Goal: Information Seeking & Learning: Learn about a topic

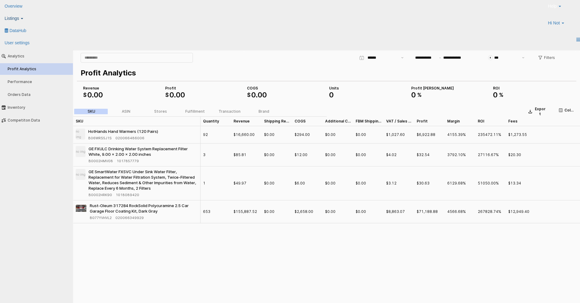
click at [34, 14] on link "Listings" at bounding box center [17, 18] width 34 height 12
click icon
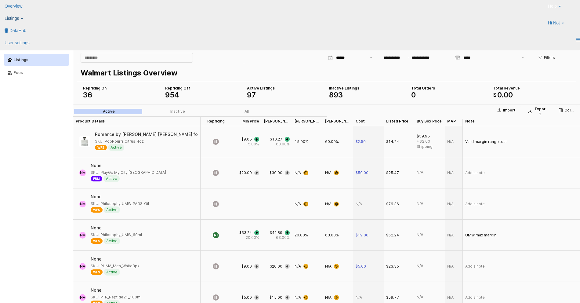
click at [19, 16] on span "Listings" at bounding box center [12, 18] width 14 height 5
click at [6, 28] on icon at bounding box center [6, 28] width 0 height 0
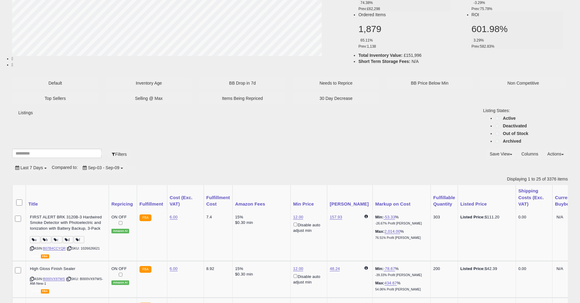
scroll to position [147, 0]
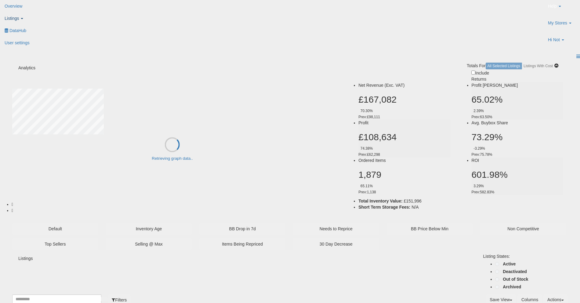
click at [19, 16] on span "Listings" at bounding box center [12, 18] width 14 height 5
click at [6, 30] on icon at bounding box center [6, 30] width 0 height 0
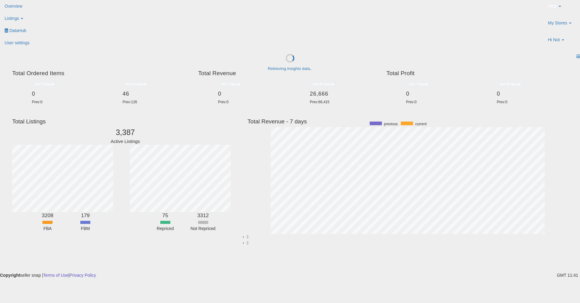
scroll to position [115, 304]
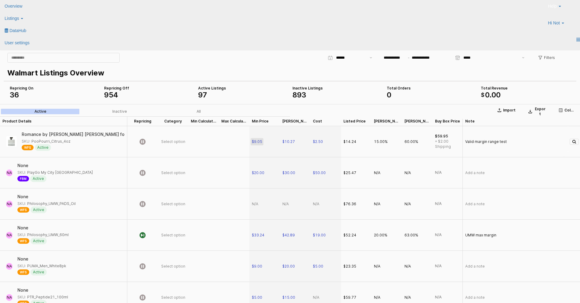
click at [254, 142] on span "$9.05" at bounding box center [257, 141] width 10 height 5
drag, startPoint x: 270, startPoint y: 142, endPoint x: 225, endPoint y: 135, distance: 45.1
type input "**"
click at [285, 141] on span "$10.27" at bounding box center [288, 141] width 13 height 5
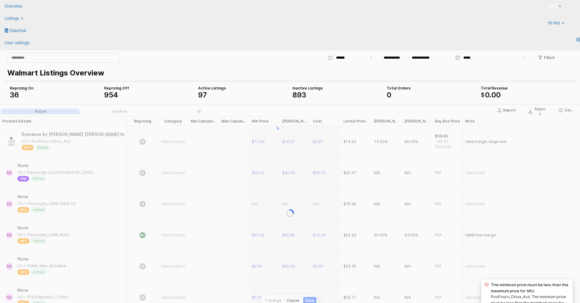
click at [290, 141] on div "App Frame" at bounding box center [290, 212] width 580 height 217
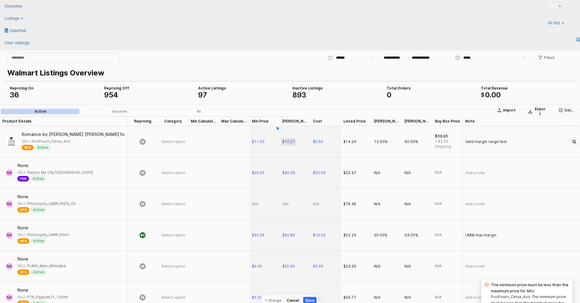
click at [289, 141] on span "$10.27" at bounding box center [288, 141] width 13 height 5
click at [289, 141] on input "*****" at bounding box center [298, 141] width 23 height 7
type input "**"
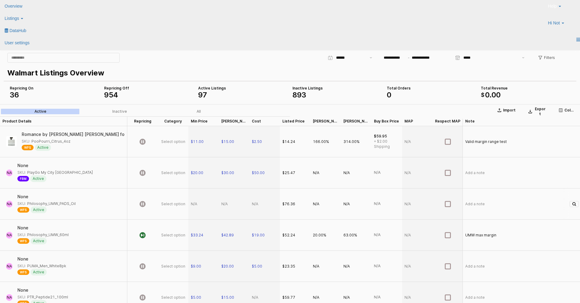
scroll to position [0, 245]
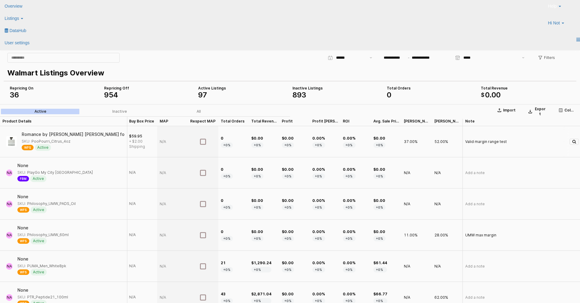
click at [408, 143] on div "37.00%" at bounding box center [411, 141] width 14 height 5
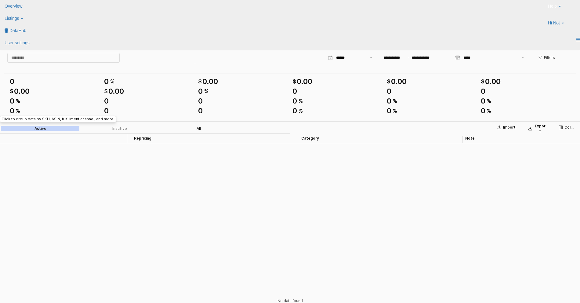
click at [200, 129] on div "All" at bounding box center [198, 128] width 4 height 4
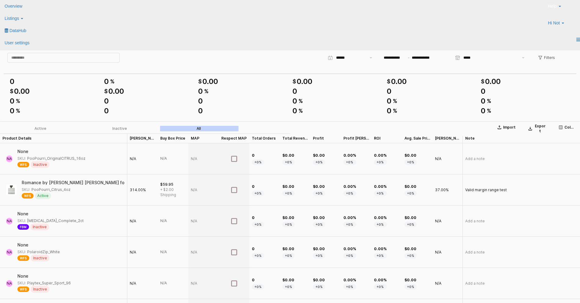
scroll to position [0, 245]
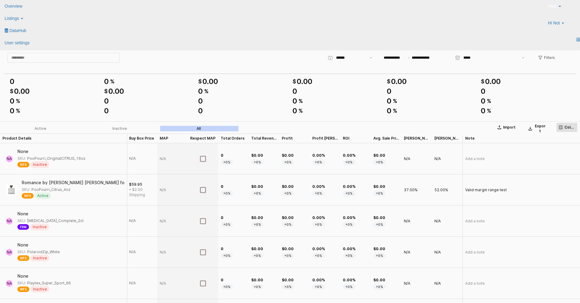
click at [562, 128] on rect "App Frame" at bounding box center [560, 126] width 3 height 3
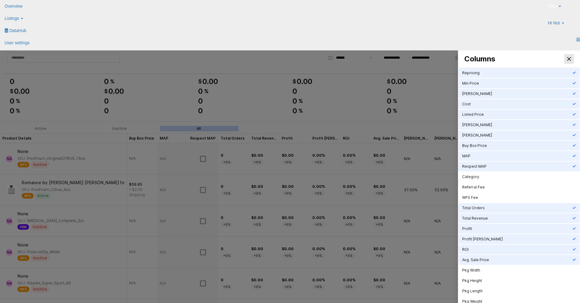
click at [570, 57] on icon "Close" at bounding box center [569, 59] width 4 height 4
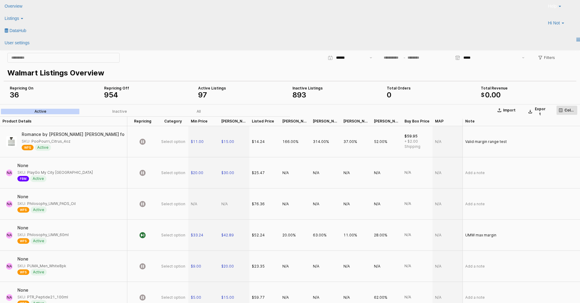
click at [561, 110] on icon "App Frame" at bounding box center [561, 110] width 4 height 4
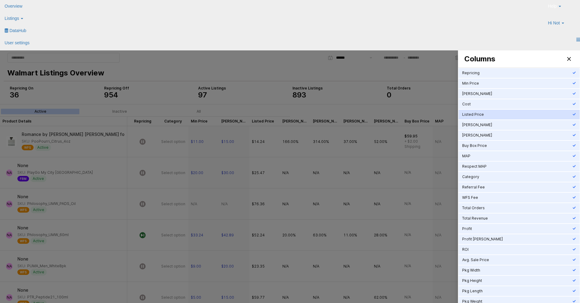
scroll to position [16, 0]
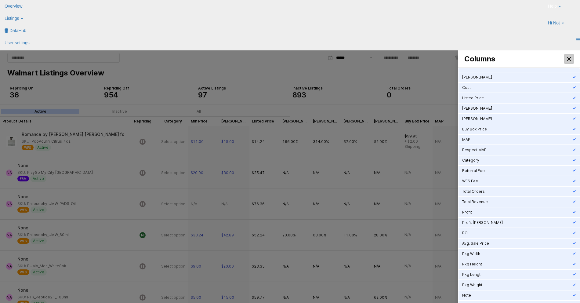
click at [569, 58] on icon "Close" at bounding box center [569, 59] width 4 height 4
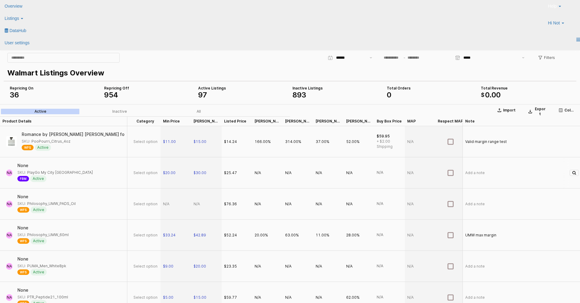
scroll to position [0, 0]
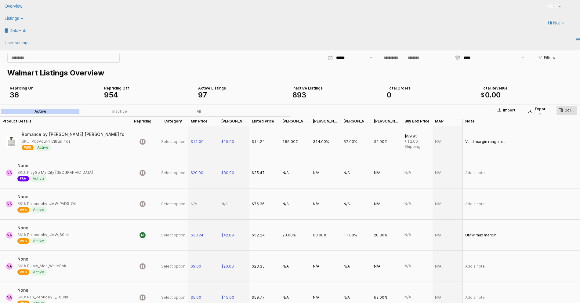
click at [557, 112] on button "Columns" at bounding box center [566, 110] width 21 height 10
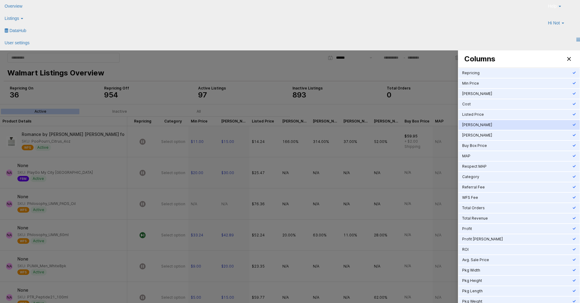
click at [486, 127] on div "Min Markup" at bounding box center [517, 124] width 110 height 5
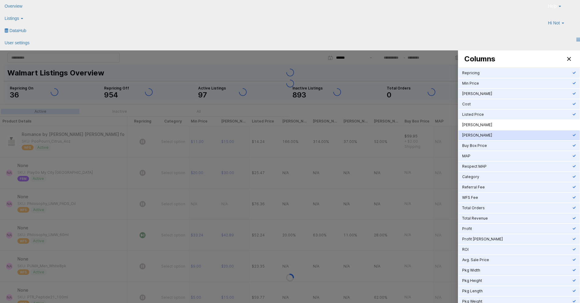
click at [485, 131] on div "Max Markup" at bounding box center [518, 135] width 121 height 10
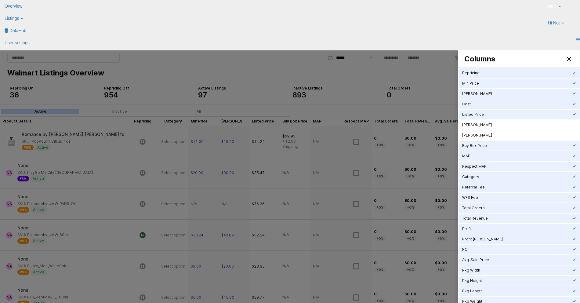
click at [281, 72] on div at bounding box center [290, 185] width 580 height 271
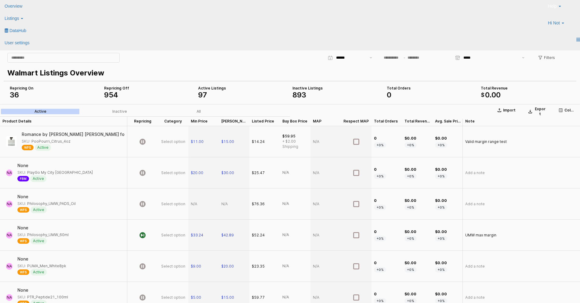
scroll to position [0, 1]
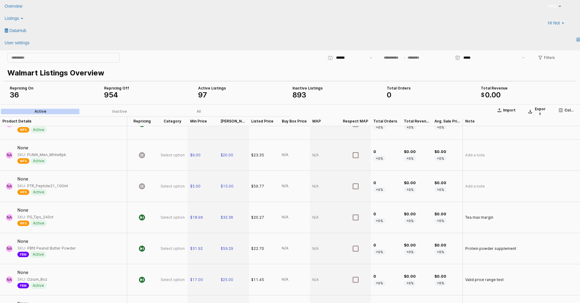
scroll to position [0, 1]
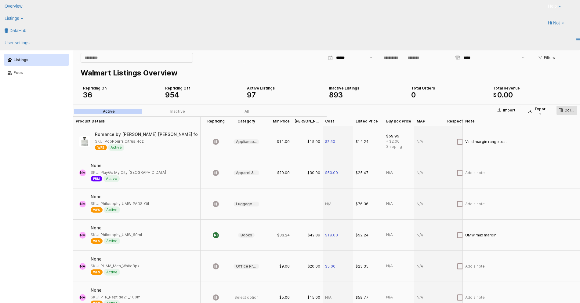
click at [563, 109] on div "Columns" at bounding box center [567, 110] width 16 height 5
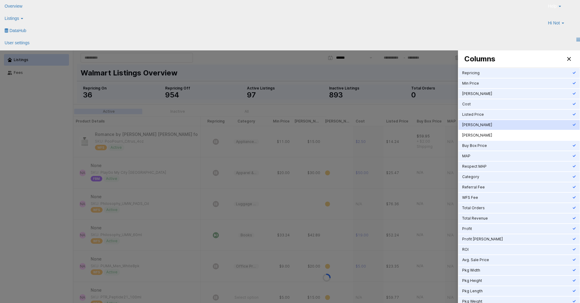
click at [521, 125] on div "[PERSON_NAME]" at bounding box center [517, 124] width 110 height 5
click at [517, 136] on div "[PERSON_NAME]" at bounding box center [517, 135] width 110 height 5
click at [570, 59] on div "Close" at bounding box center [568, 58] width 9 height 9
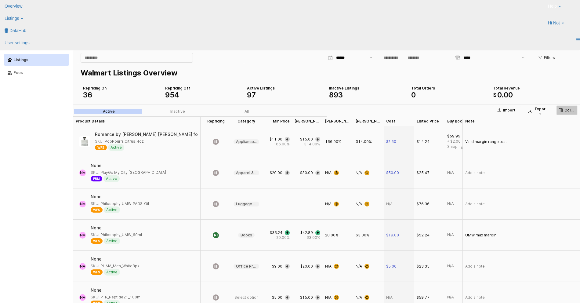
click at [561, 110] on icon "App Frame" at bounding box center [561, 110] width 4 height 4
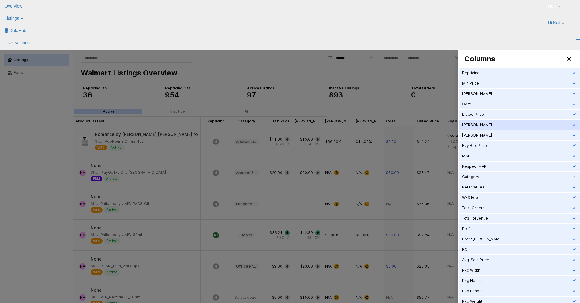
click at [482, 126] on div "Min Markup" at bounding box center [517, 124] width 110 height 5
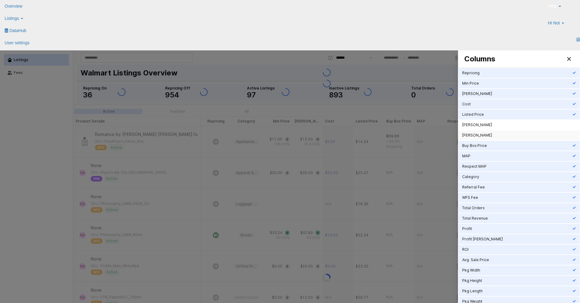
click at [481, 134] on div "Max Markup" at bounding box center [517, 135] width 110 height 5
click at [569, 59] on icon "Close" at bounding box center [569, 59] width 4 height 4
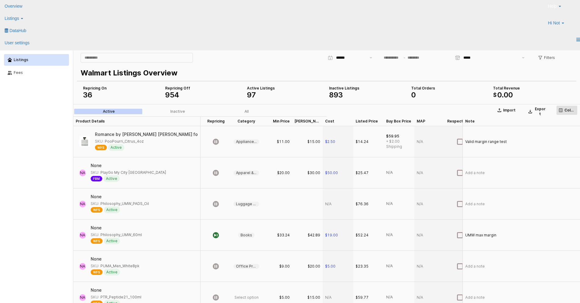
click at [561, 114] on button "Columns" at bounding box center [566, 110] width 21 height 10
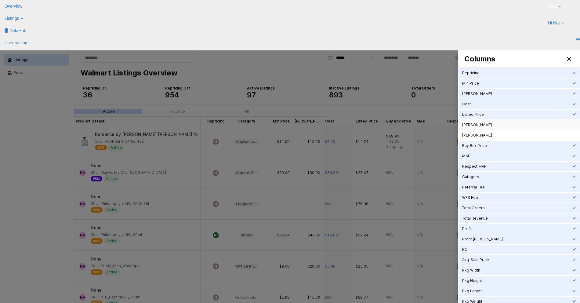
click at [491, 122] on div "Min Markup" at bounding box center [517, 125] width 110 height 6
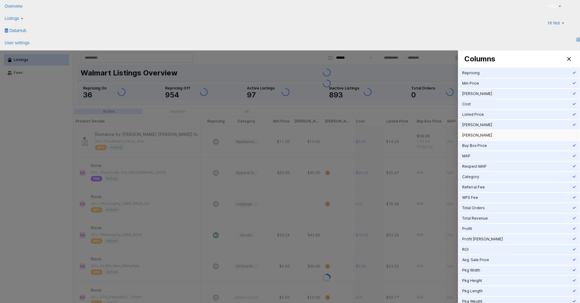
click at [488, 136] on div "Max Markup" at bounding box center [517, 135] width 110 height 5
click at [569, 59] on icon "Close" at bounding box center [569, 59] width 4 height 4
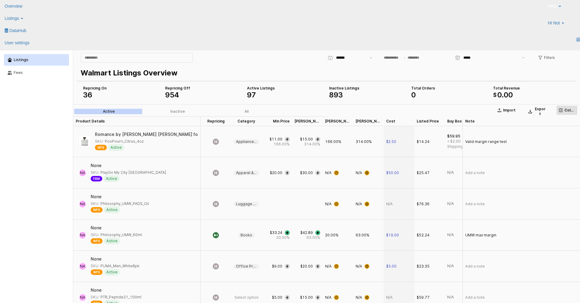
click at [559, 108] on div "Columns" at bounding box center [567, 110] width 16 height 5
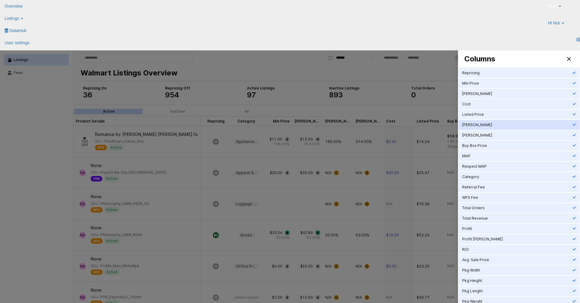
click at [485, 125] on div "[PERSON_NAME]" at bounding box center [517, 124] width 110 height 5
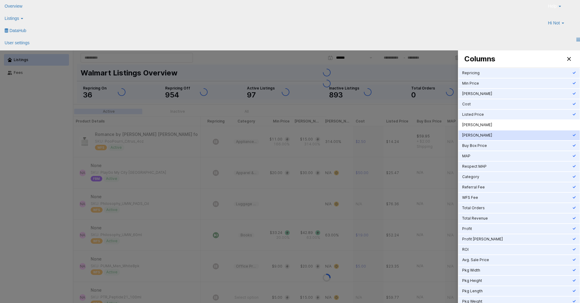
click at [484, 134] on div "[PERSON_NAME]" at bounding box center [517, 135] width 110 height 5
click at [566, 60] on div "Close" at bounding box center [568, 58] width 9 height 9
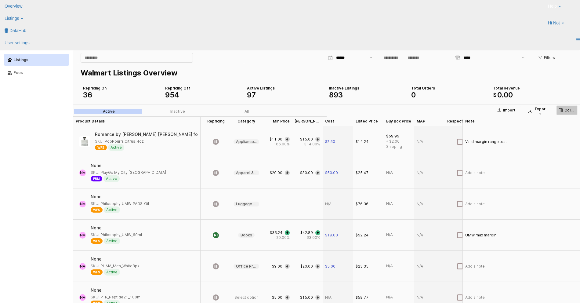
click at [560, 111] on icon "App Frame" at bounding box center [561, 110] width 4 height 4
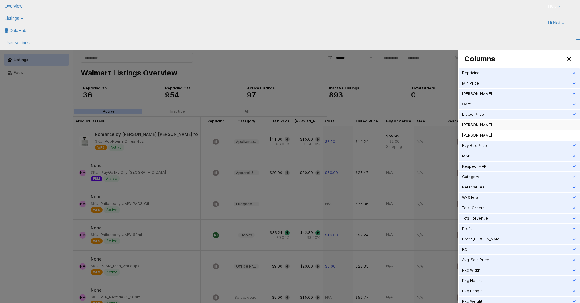
click at [488, 125] on div "[PERSON_NAME]" at bounding box center [517, 124] width 110 height 5
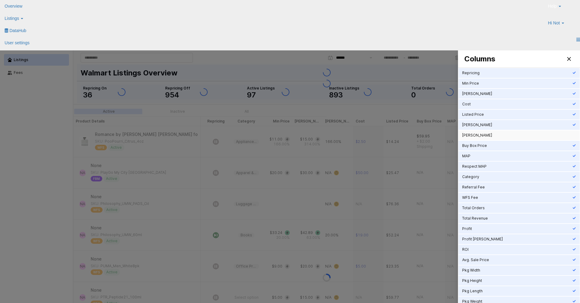
click at [487, 134] on div "[PERSON_NAME]" at bounding box center [517, 135] width 110 height 5
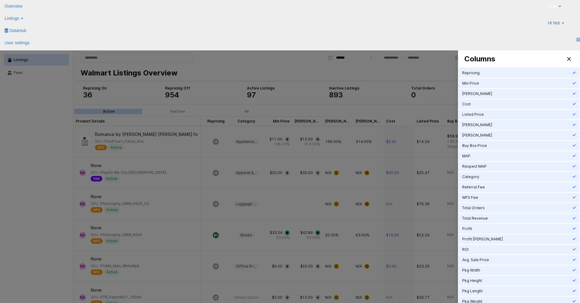
click at [289, 65] on div at bounding box center [290, 185] width 580 height 271
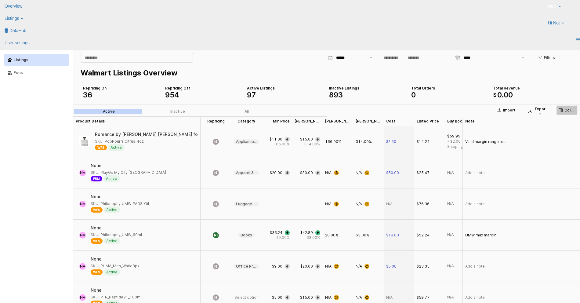
click at [559, 108] on div "Columns" at bounding box center [567, 110] width 16 height 5
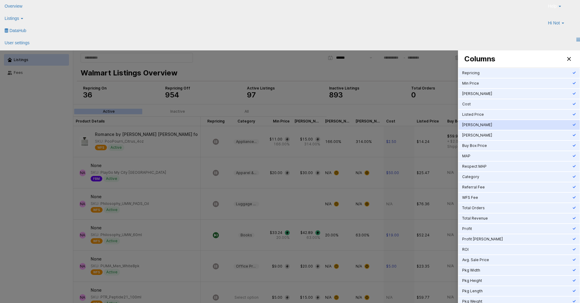
click at [483, 127] on div "[PERSON_NAME]" at bounding box center [517, 125] width 110 height 6
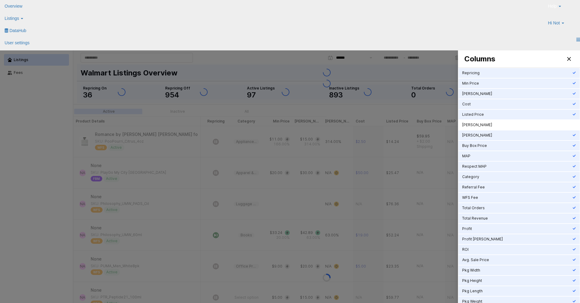
click at [483, 135] on div "[PERSON_NAME]" at bounding box center [517, 135] width 110 height 5
click at [260, 69] on div at bounding box center [290, 185] width 580 height 271
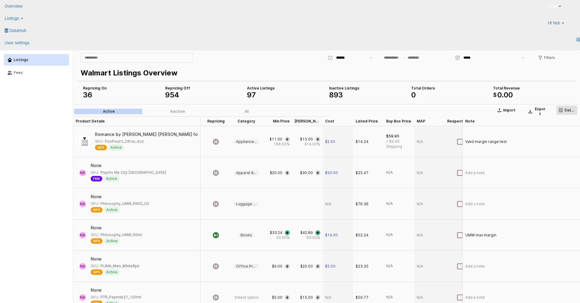
click at [560, 110] on icon "App Frame" at bounding box center [561, 110] width 4 height 4
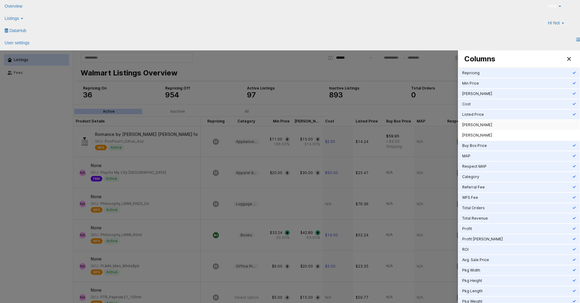
click at [484, 128] on div "Min Markup" at bounding box center [518, 125] width 121 height 10
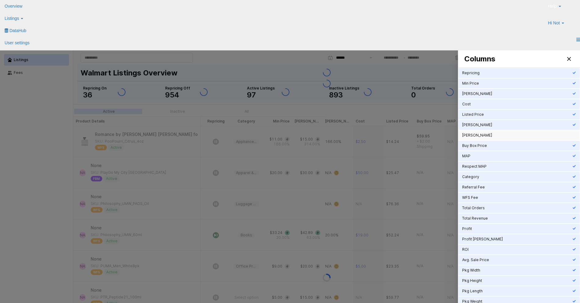
click at [483, 135] on div "Max Markup" at bounding box center [517, 135] width 110 height 5
click at [272, 64] on div at bounding box center [290, 185] width 580 height 271
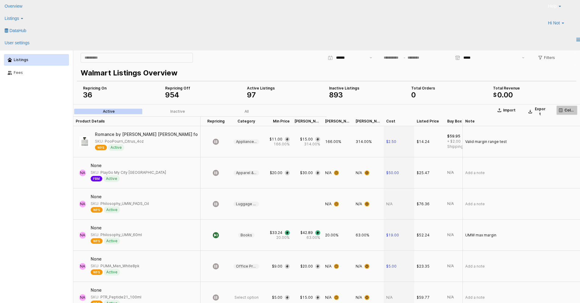
click at [561, 109] on icon "App Frame" at bounding box center [561, 110] width 4 height 4
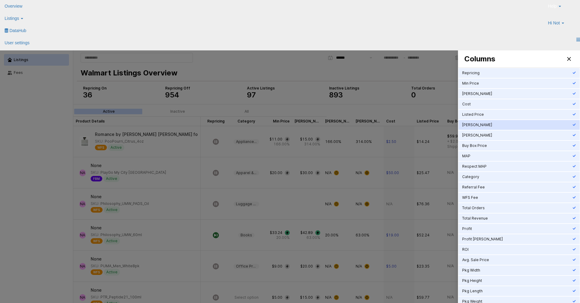
click at [487, 127] on div "Min Markup" at bounding box center [517, 125] width 110 height 6
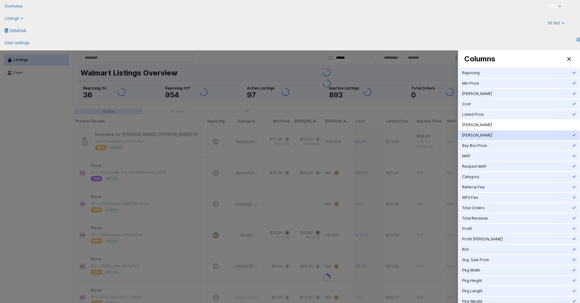
click at [485, 136] on div "Max Markup" at bounding box center [517, 135] width 110 height 5
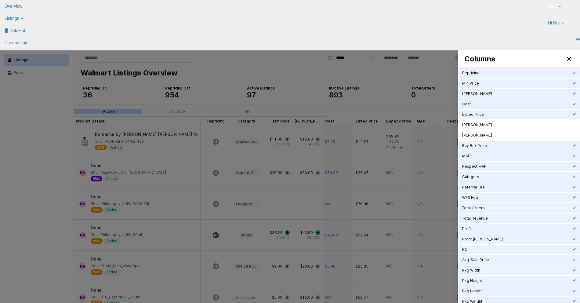
click at [285, 78] on div at bounding box center [290, 185] width 580 height 271
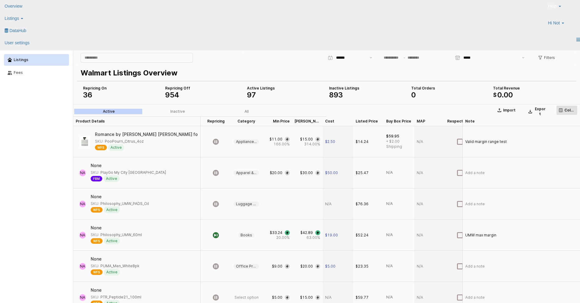
click at [559, 108] on rect "App Frame" at bounding box center [560, 109] width 3 height 3
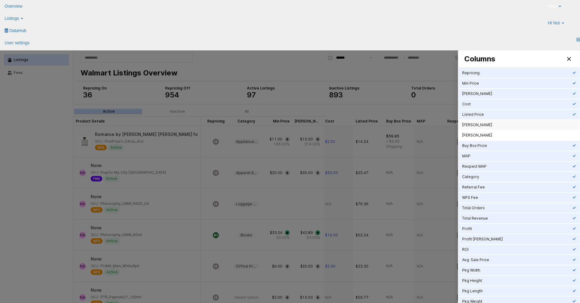
click at [496, 128] on div "Min Markup" at bounding box center [518, 125] width 121 height 10
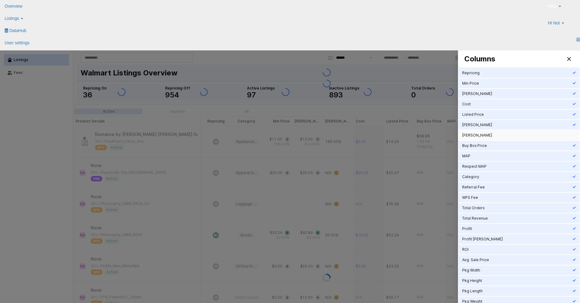
click at [495, 136] on div "Max Markup" at bounding box center [517, 135] width 110 height 5
click at [276, 65] on div at bounding box center [290, 185] width 580 height 271
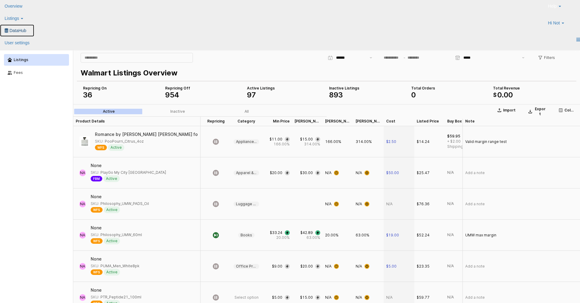
click at [26, 28] on span "DataHub" at bounding box center [17, 30] width 17 height 5
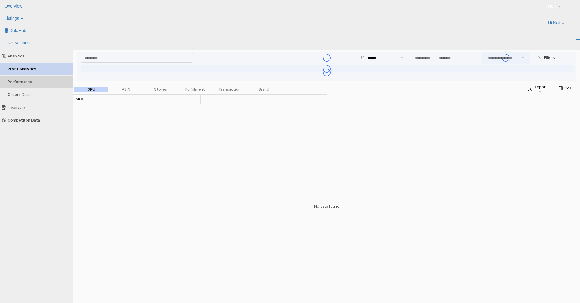
click at [42, 80] on div "Performance" at bounding box center [40, 82] width 64 height 4
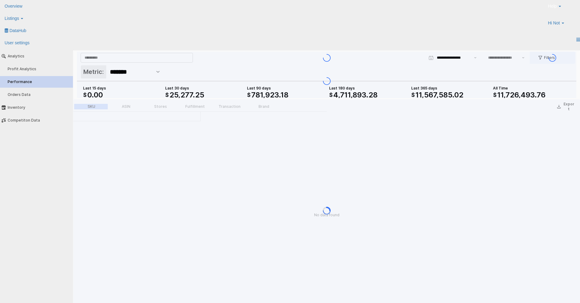
type input "***"
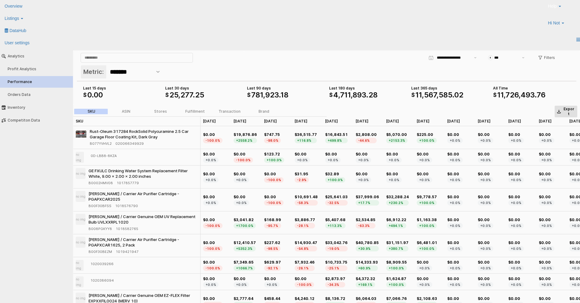
click at [559, 111] on icon "App Frame" at bounding box center [559, 112] width 4 height 4
click at [567, 110] on p "Export" at bounding box center [568, 111] width 12 height 10
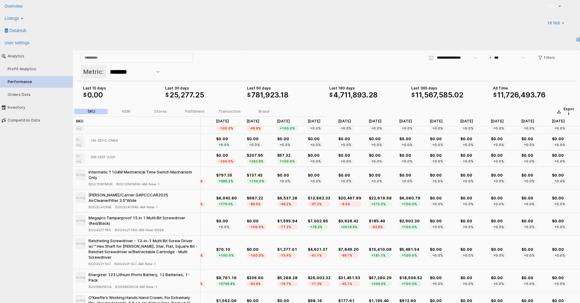
scroll to position [0, 17]
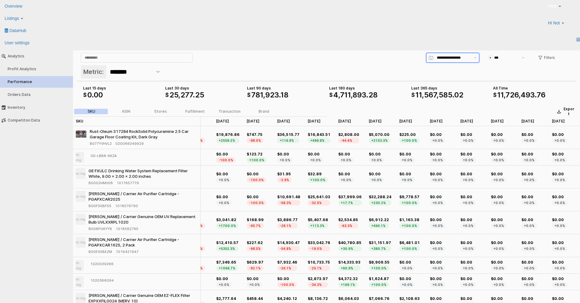
click at [452, 59] on input "App Frame" at bounding box center [454, 58] width 34 height 6
click at [448, 78] on div "90 Days – Weekly" at bounding box center [450, 80] width 41 height 5
type input "**********"
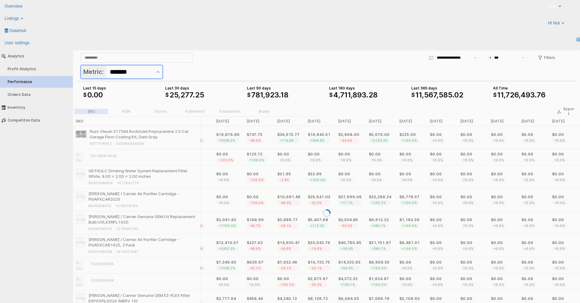
click at [131, 72] on input "*******" at bounding box center [131, 72] width 42 height 10
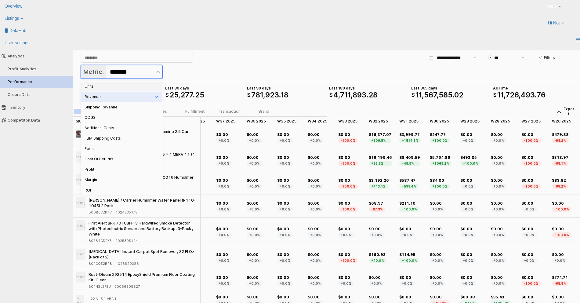
click at [117, 88] on div "Units" at bounding box center [119, 86] width 70 height 5
type input "*****"
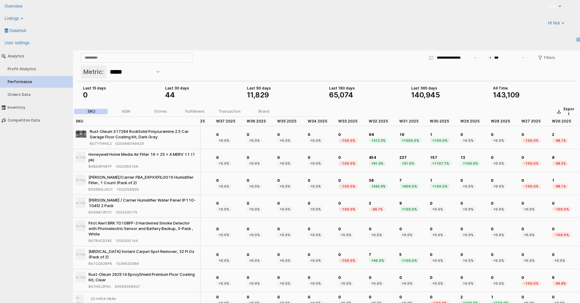
click at [283, 65] on div "App Frame" at bounding box center [327, 65] width 492 height 1
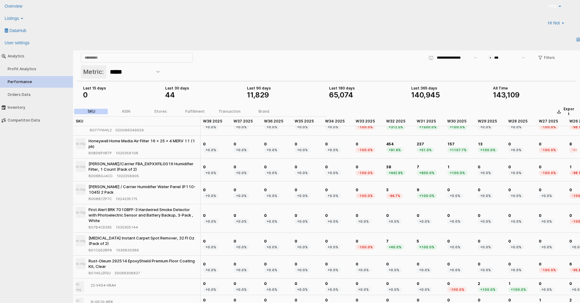
scroll to position [0, 0]
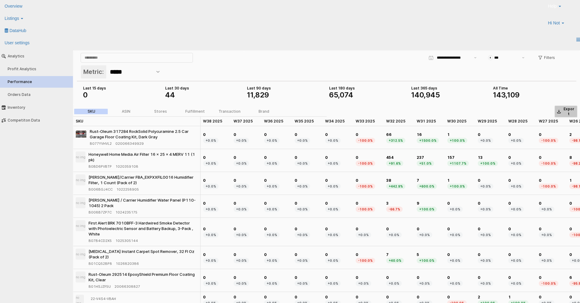
click at [566, 108] on p "Export" at bounding box center [568, 111] width 12 height 10
